Goal: Task Accomplishment & Management: Manage account settings

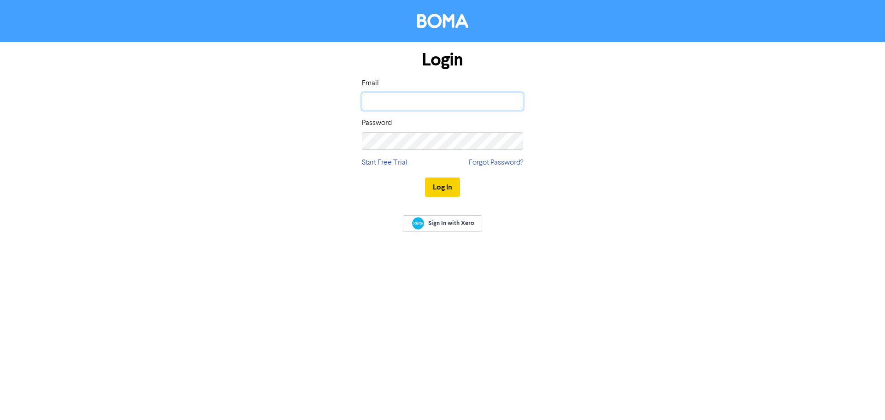
type input "[EMAIL_ADDRESS][DOMAIN_NAME]"
click at [437, 183] on button "Log In" at bounding box center [442, 186] width 35 height 19
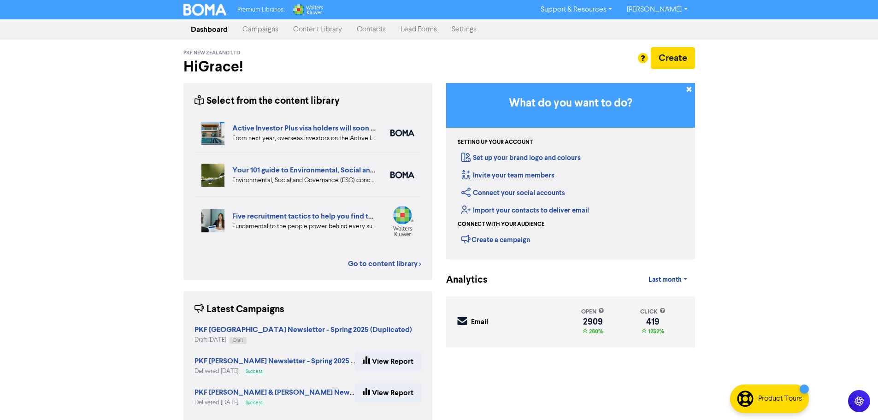
click at [258, 33] on link "Campaigns" at bounding box center [260, 29] width 51 height 18
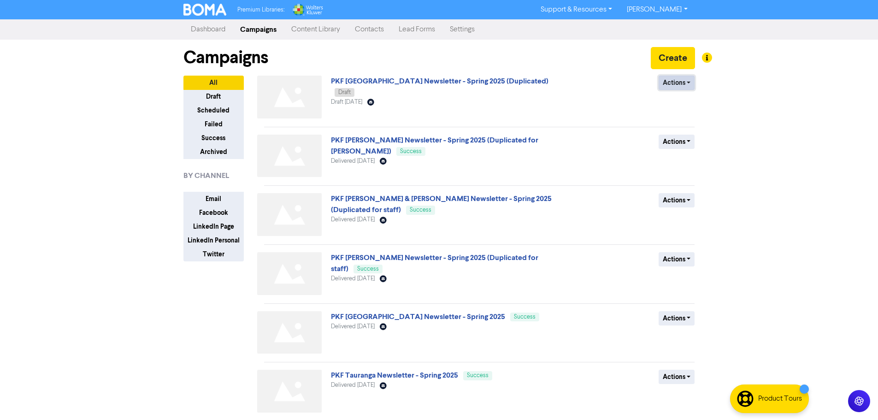
click at [685, 86] on button "Actions" at bounding box center [677, 83] width 36 height 14
click at [692, 136] on button "Rename" at bounding box center [695, 131] width 73 height 15
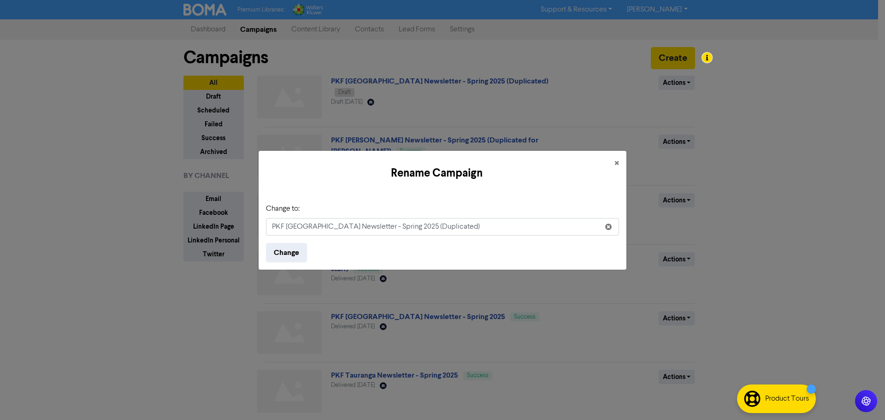
click at [390, 225] on input "PKF [GEOGRAPHIC_DATA] Newsletter - Spring 2025 (Duplicated)" at bounding box center [442, 227] width 353 height 18
click at [455, 228] on input "PKF [GEOGRAPHIC_DATA] Newsletter - Spring 2025 (Duplicated)" at bounding box center [442, 227] width 353 height 18
drag, startPoint x: 456, startPoint y: 225, endPoint x: 372, endPoint y: 229, distance: 84.0
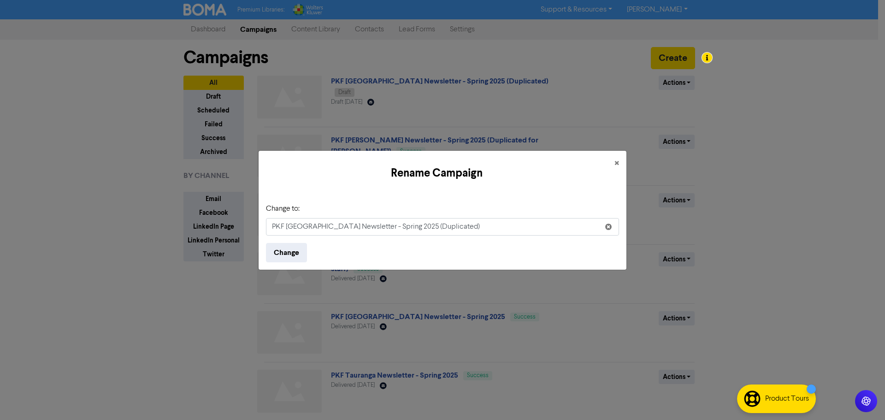
click at [372, 229] on input "PKF [GEOGRAPHIC_DATA] Newsletter - Spring 2025 (Duplicated)" at bounding box center [442, 227] width 353 height 18
click at [407, 226] on input "PKF [GEOGRAPHIC_DATA] Newsletter - Christmas collections" at bounding box center [442, 227] width 353 height 18
click at [447, 223] on input "PKF [GEOGRAPHIC_DATA] Newsletter - Christmas Collections" at bounding box center [442, 227] width 353 height 18
type input "PKF [GEOGRAPHIC_DATA] Newsletter - Christmas Collections W/ Women's Refuge"
click at [286, 245] on button "Change" at bounding box center [286, 252] width 41 height 19
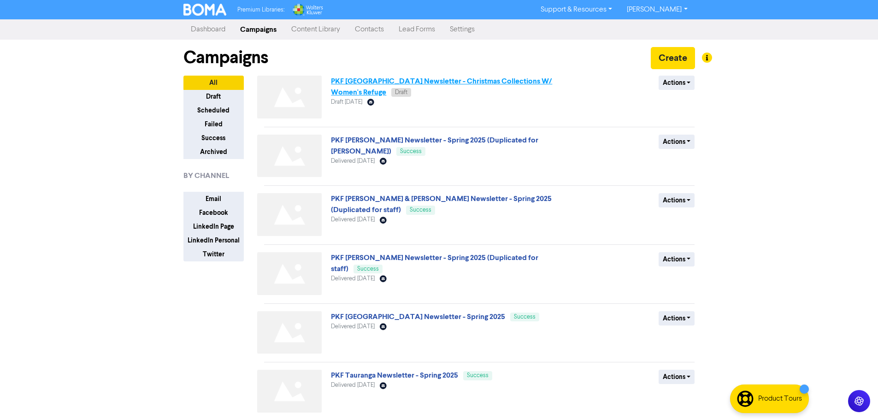
click at [483, 78] on link "PKF [GEOGRAPHIC_DATA] Newsletter - Christmas Collections W/ Women's Refuge" at bounding box center [441, 87] width 221 height 20
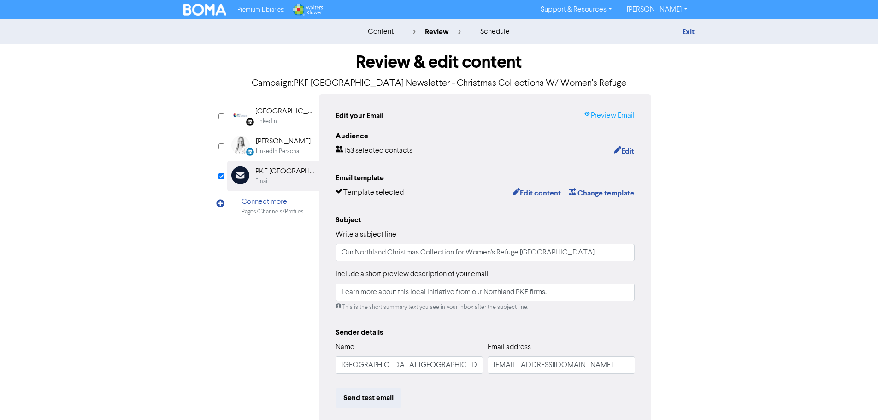
click at [617, 112] on link "Preview Email" at bounding box center [609, 115] width 51 height 11
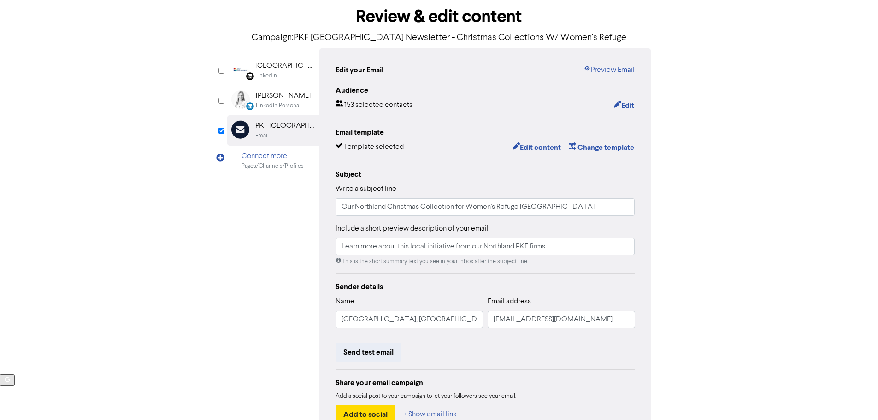
scroll to position [108, 0]
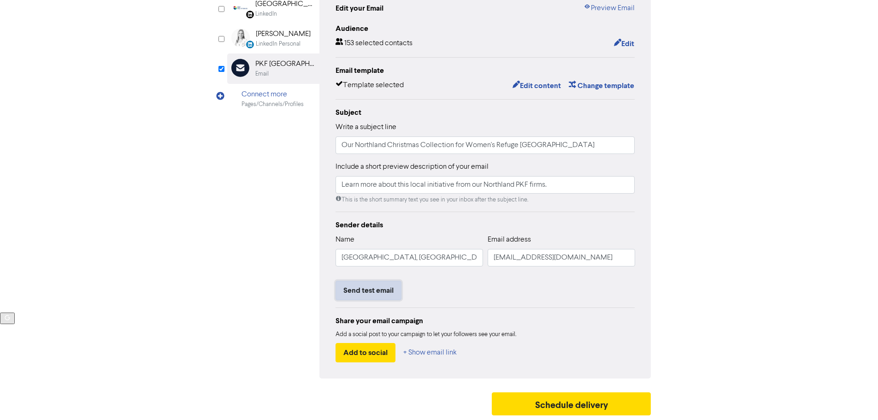
click at [381, 285] on button "Send test email" at bounding box center [369, 290] width 66 height 19
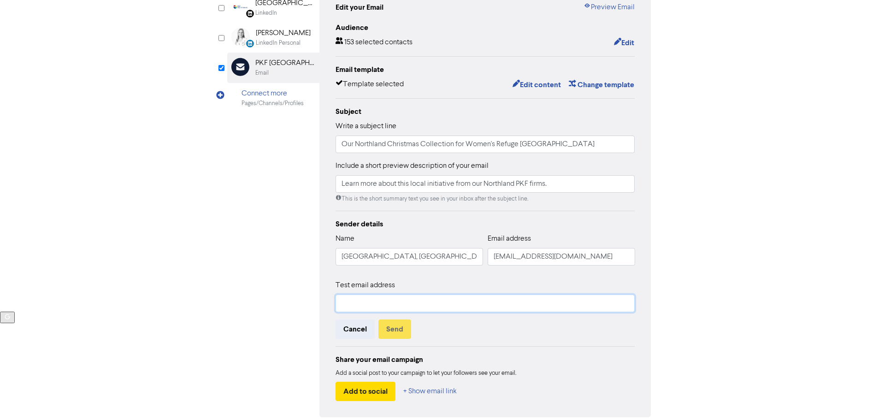
click at [393, 309] on input "text" at bounding box center [486, 304] width 300 height 18
type input "[EMAIL_ADDRESS][DOMAIN_NAME]"
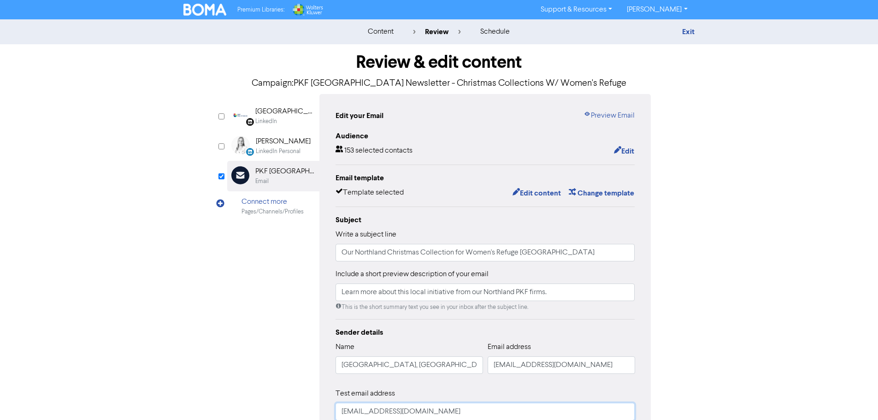
scroll to position [5, 0]
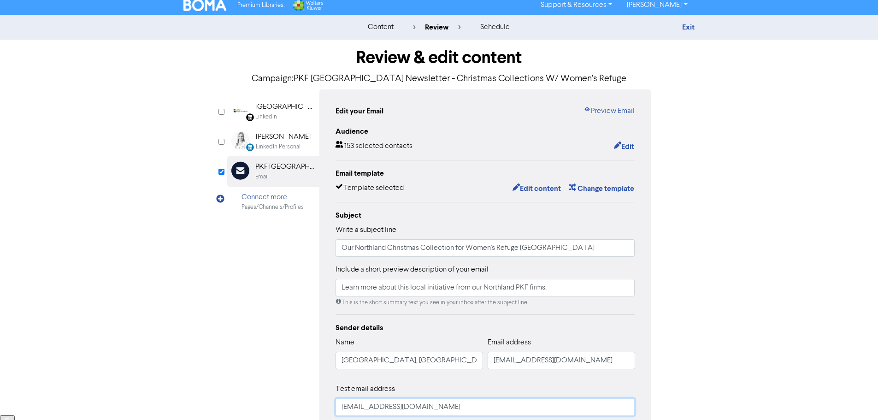
drag, startPoint x: 399, startPoint y: 412, endPoint x: 311, endPoint y: 408, distance: 88.6
click at [311, 408] on div "LinkedIn Page Created with Sketch. [GEOGRAPHIC_DATA] LinkedIn LinkedIn Personal…" at bounding box center [439, 304] width 424 height 431
drag, startPoint x: 624, startPoint y: 137, endPoint x: 622, endPoint y: 144, distance: 7.2
click at [624, 137] on div "Audience 153 selected contacts Edit" at bounding box center [486, 139] width 300 height 27
click at [532, 191] on button "Edit content" at bounding box center [536, 189] width 49 height 12
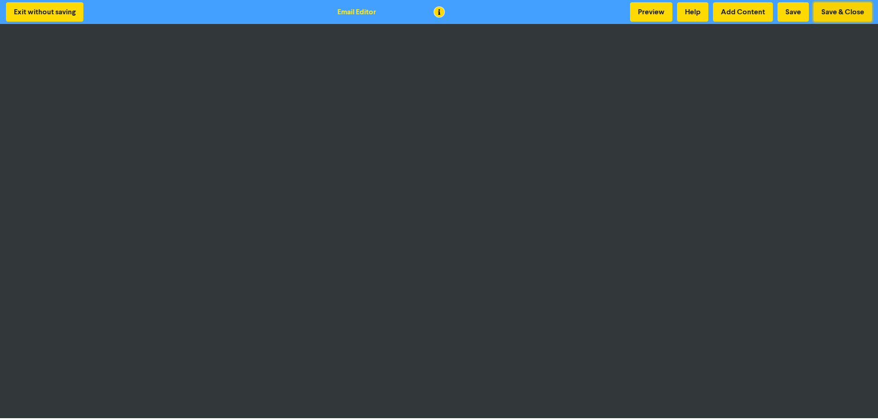
click at [849, 9] on button "Save & Close" at bounding box center [843, 11] width 59 height 19
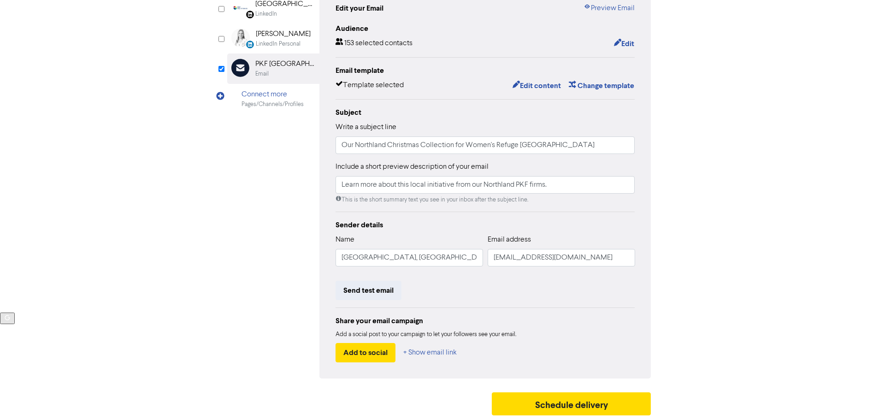
scroll to position [108, 0]
click at [358, 290] on button "Send test email" at bounding box center [369, 290] width 66 height 19
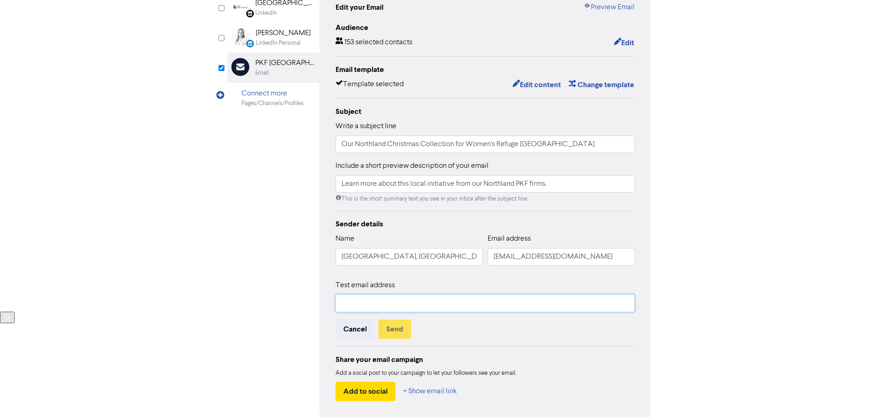
click at [391, 307] on input "text" at bounding box center [486, 304] width 300 height 18
paste input "[EMAIL_ADDRESS][DOMAIN_NAME]"
type input "[EMAIL_ADDRESS][DOMAIN_NAME]"
click at [391, 330] on button "Send" at bounding box center [394, 328] width 33 height 19
